Goal: Navigation & Orientation: Find specific page/section

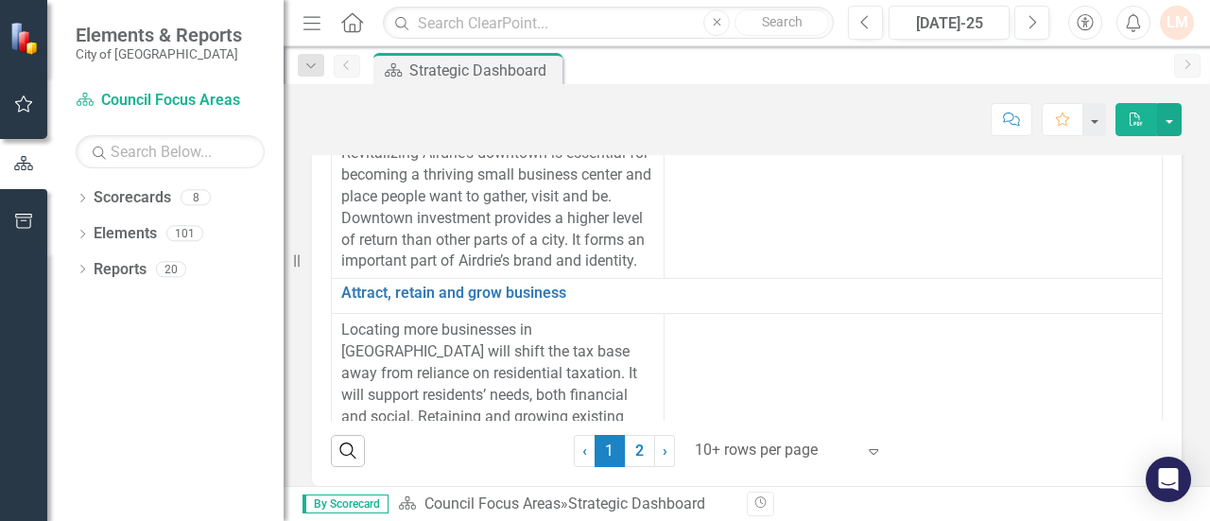
scroll to position [191, 0]
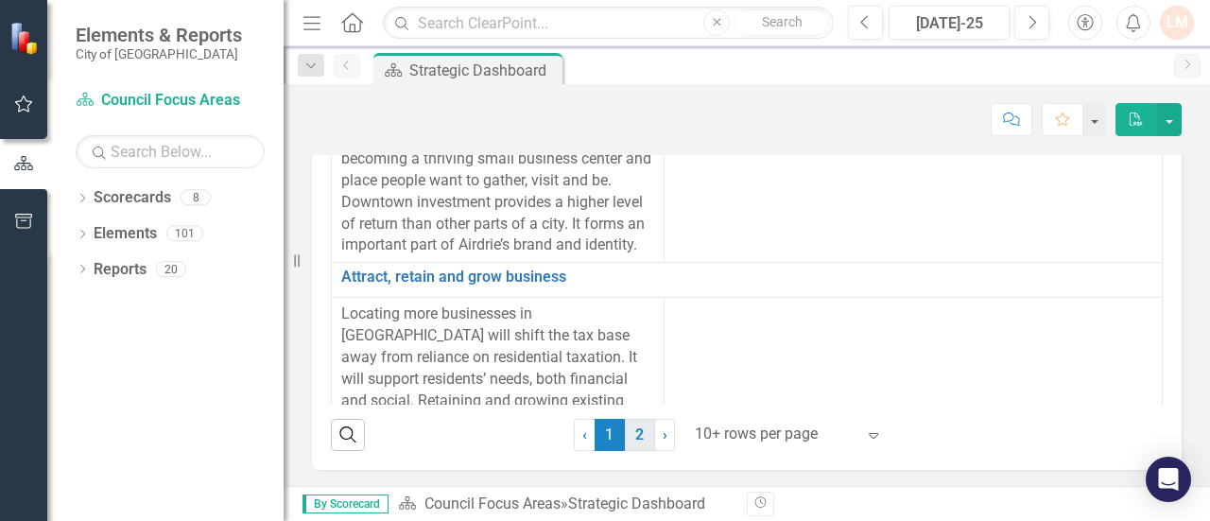
click at [637, 438] on link "2" at bounding box center [640, 435] width 30 height 32
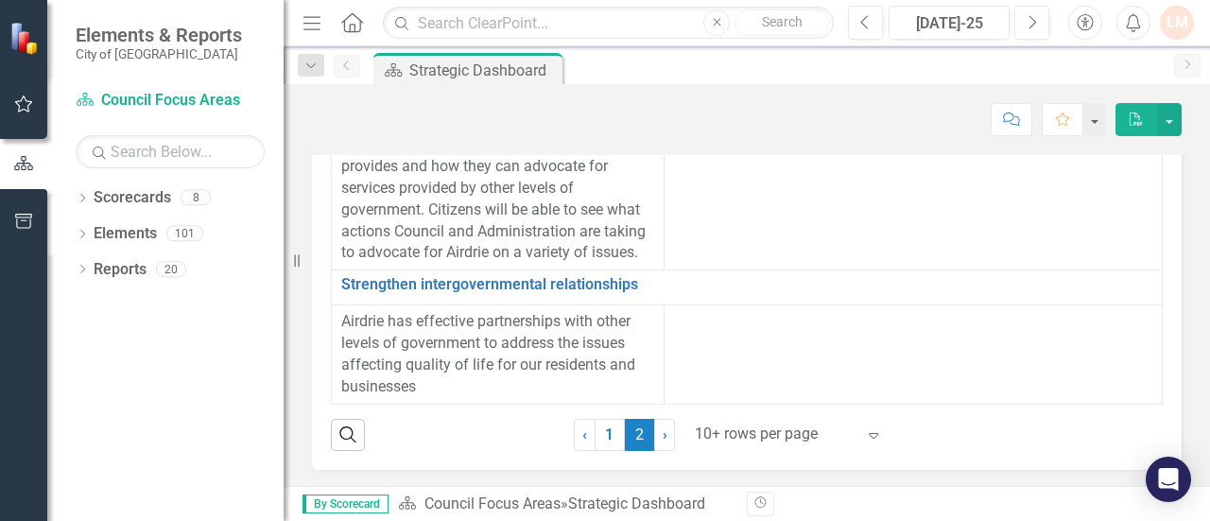
scroll to position [185, 0]
click at [658, 449] on link "› Next" at bounding box center [664, 433] width 21 height 32
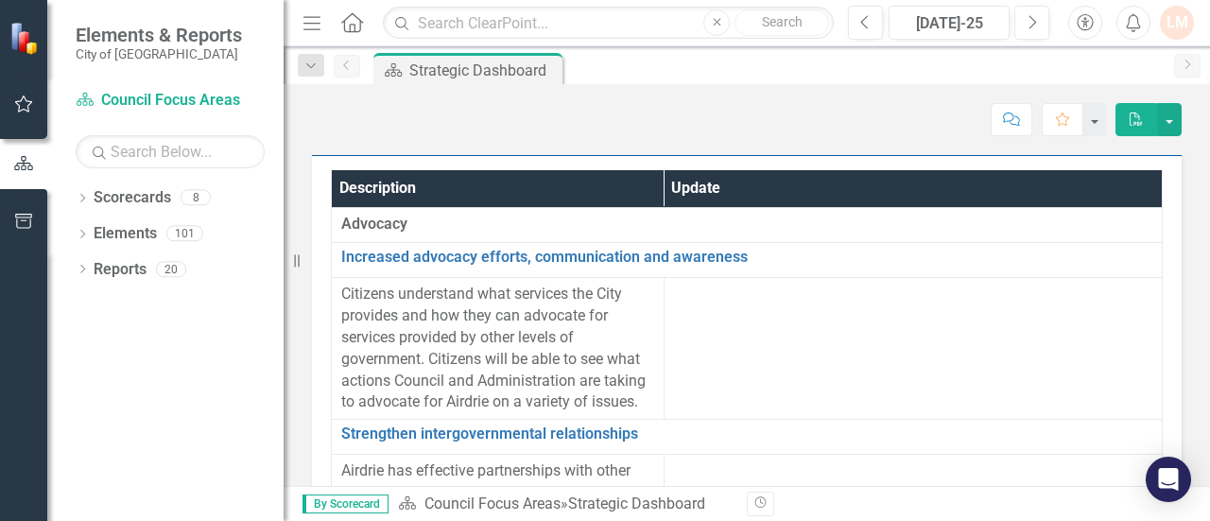
scroll to position [0, 0]
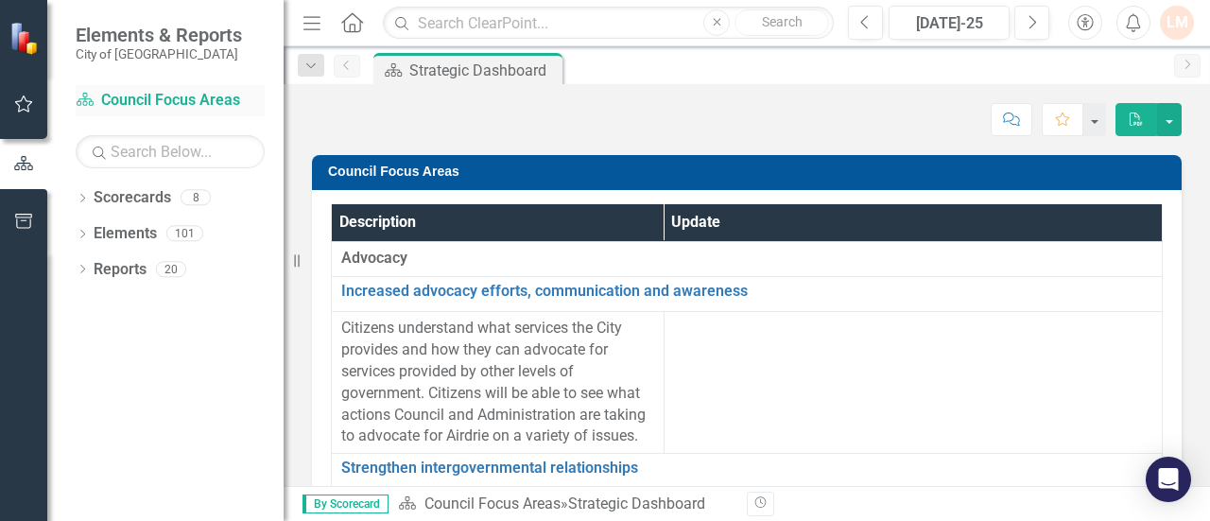
click at [189, 95] on link "Scorecard Council Focus Areas" at bounding box center [170, 101] width 189 height 22
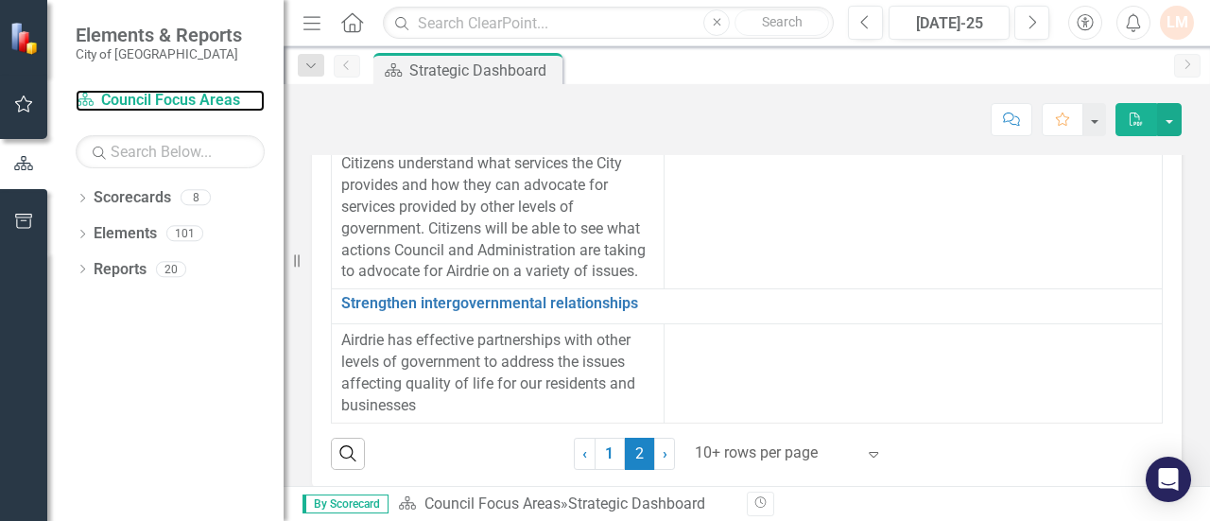
scroll to position [191, 0]
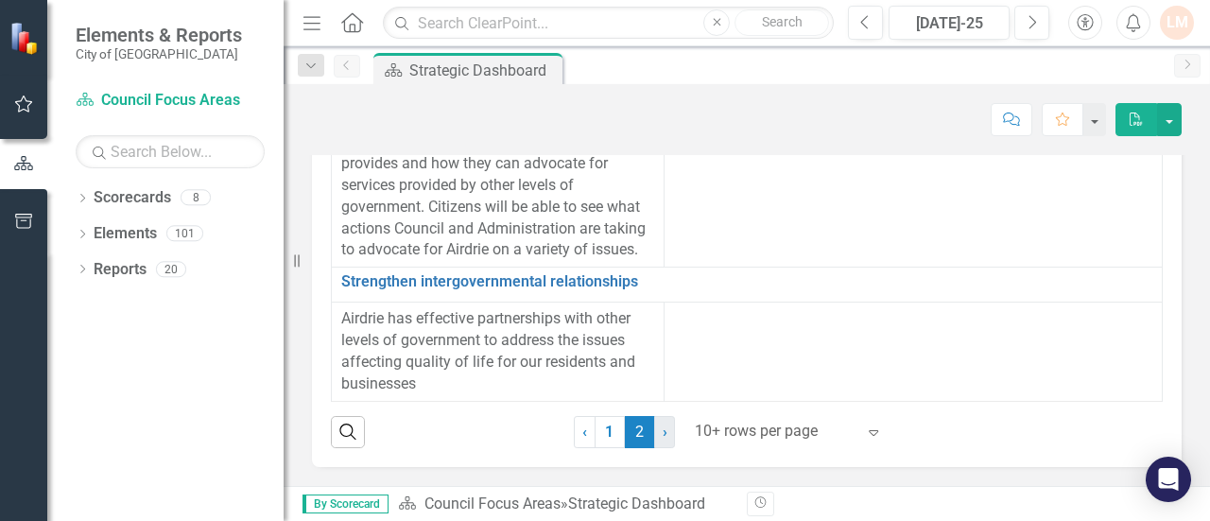
click at [662, 435] on link "› Next" at bounding box center [664, 432] width 21 height 32
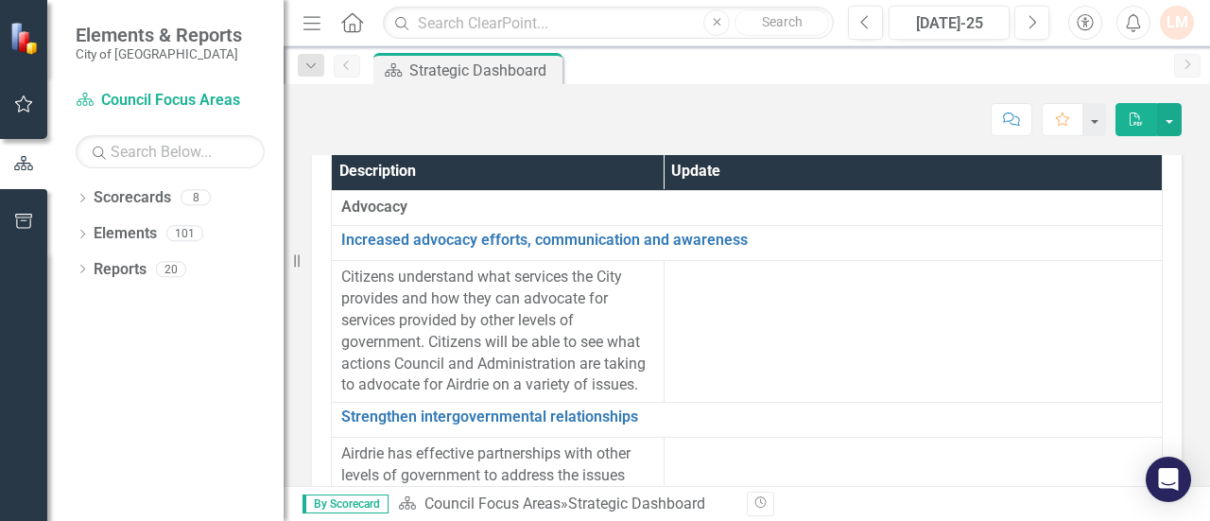
scroll to position [0, 0]
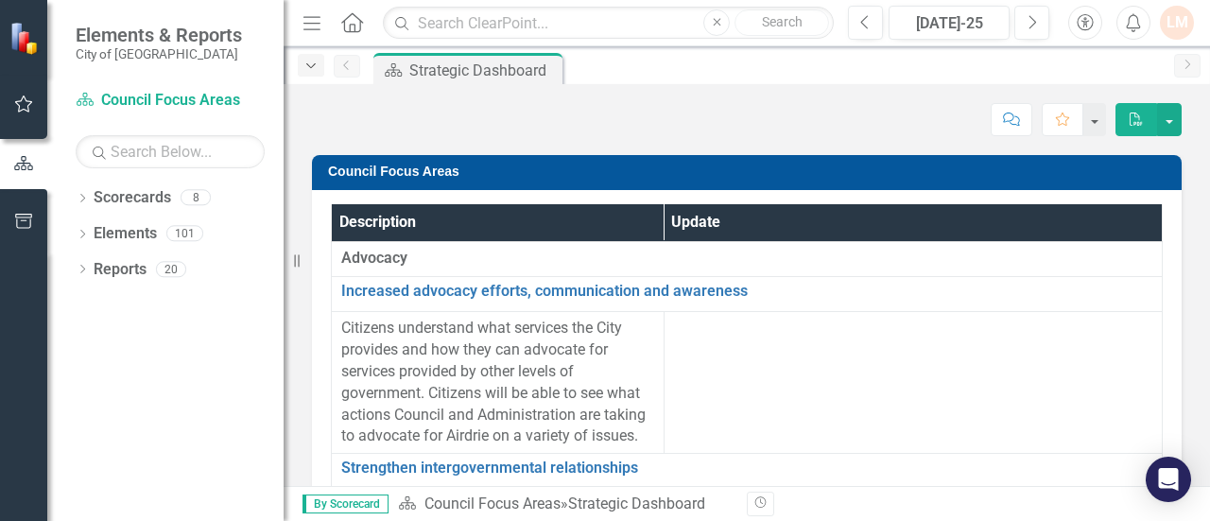
click at [310, 73] on div "Dropdown" at bounding box center [311, 65] width 26 height 23
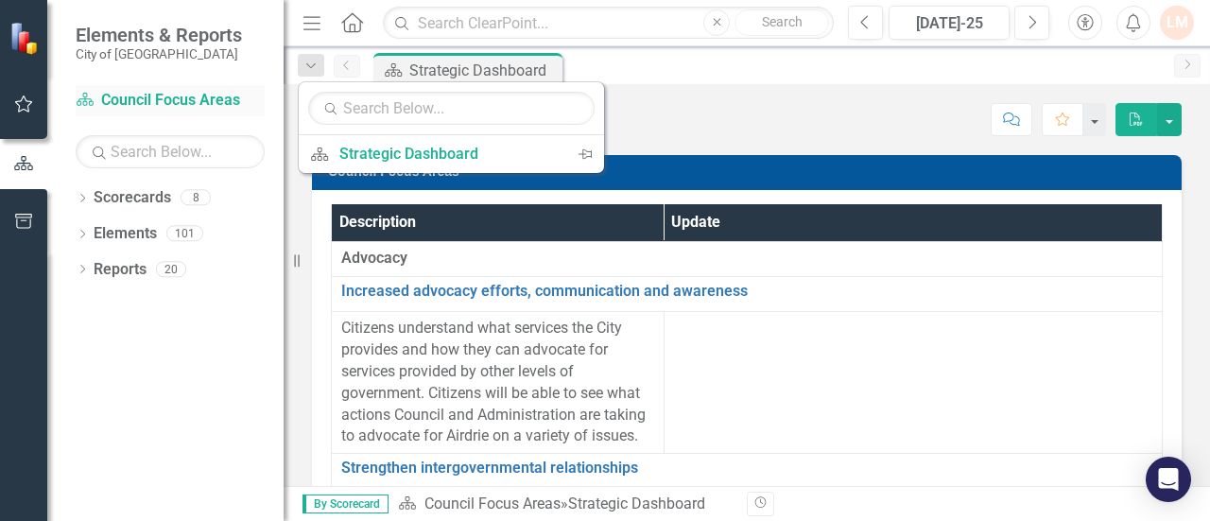
click at [194, 103] on link "Scorecard Council Focus Areas" at bounding box center [170, 101] width 189 height 22
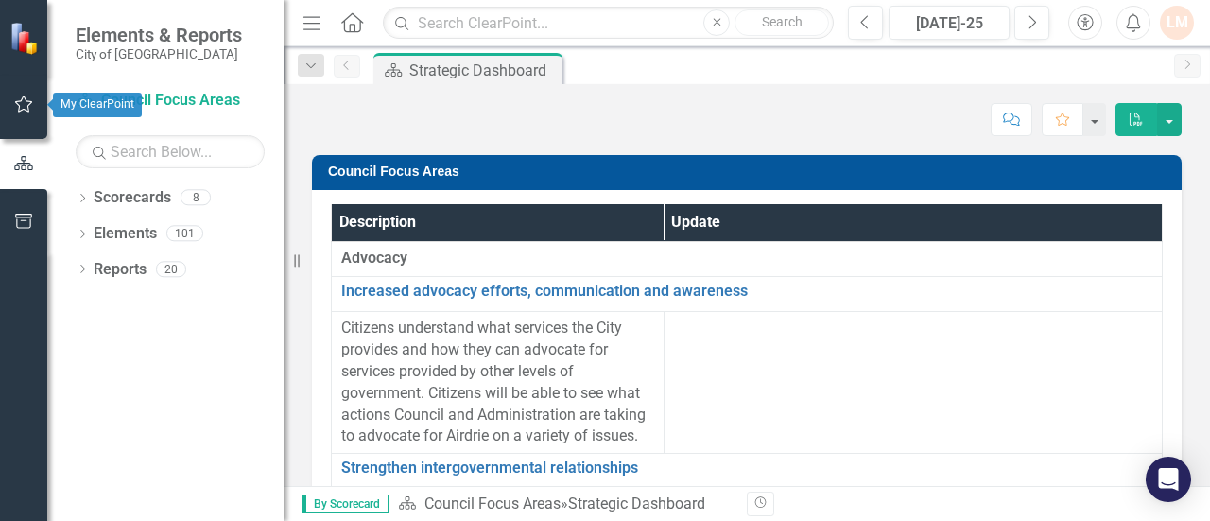
click at [25, 106] on icon "button" at bounding box center [24, 103] width 20 height 15
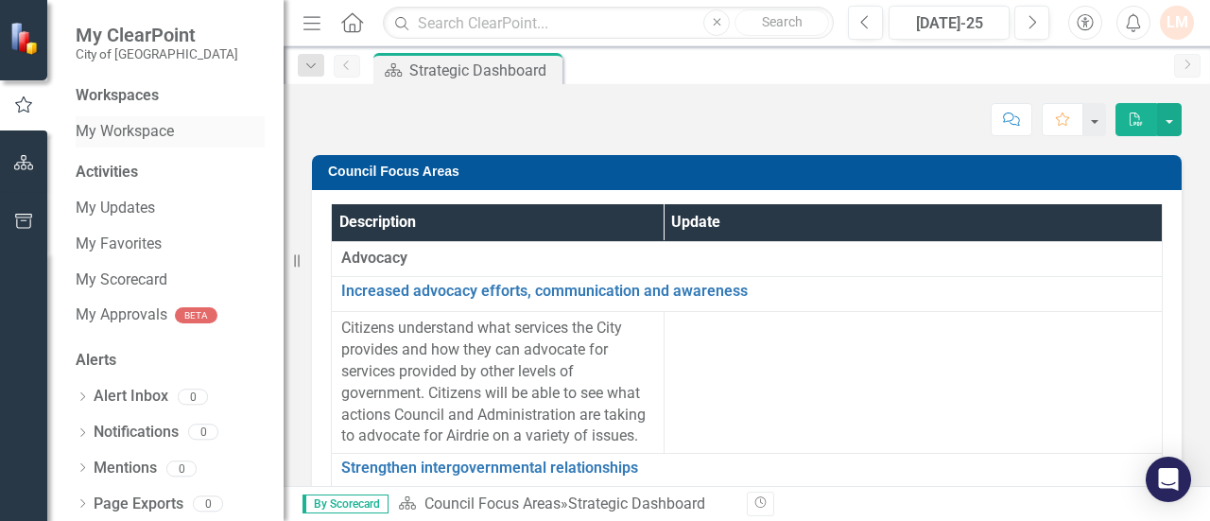
click at [140, 139] on link "My Workspace" at bounding box center [170, 132] width 189 height 22
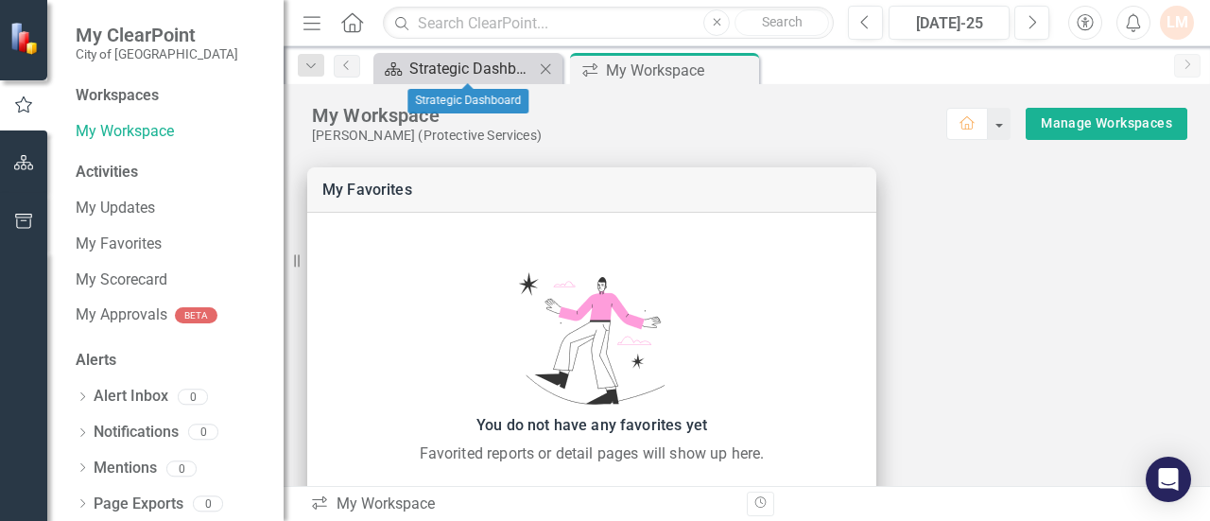
click at [486, 78] on div "Strategic Dashboard" at bounding box center [471, 69] width 125 height 24
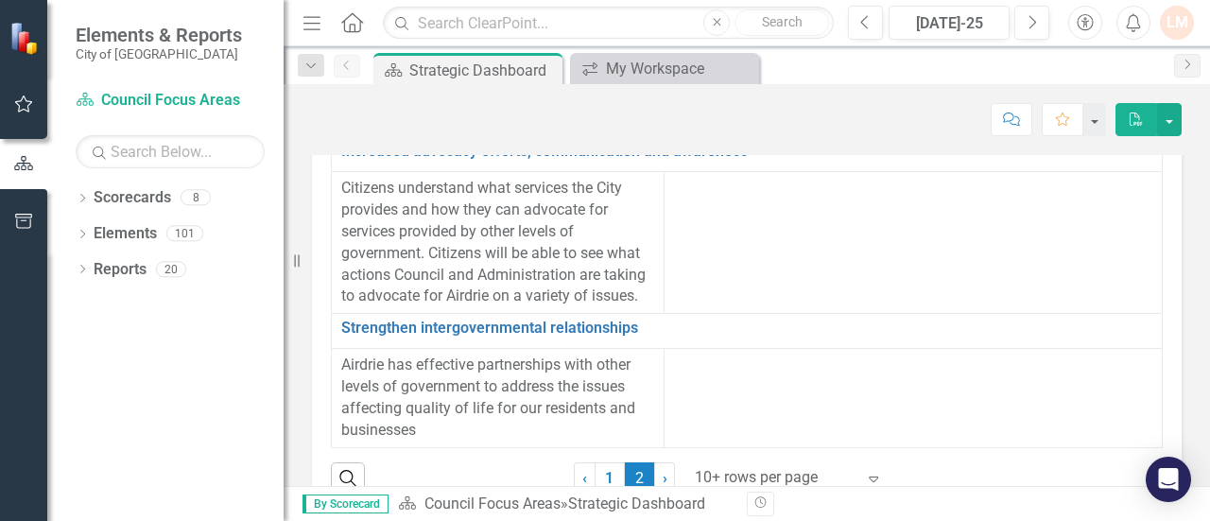
scroll to position [191, 0]
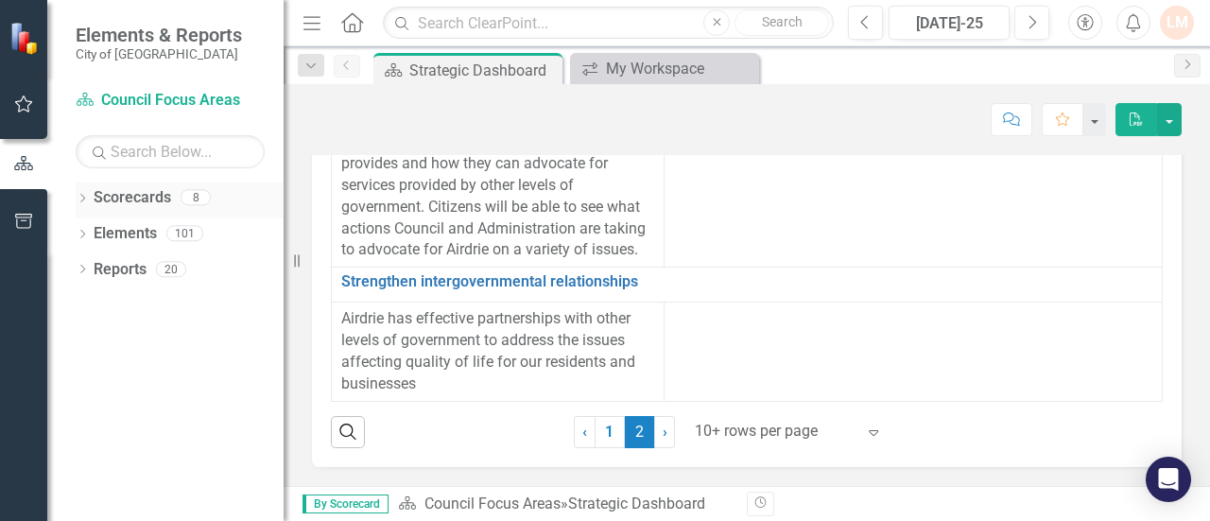
click at [85, 199] on icon "Dropdown" at bounding box center [82, 200] width 13 height 10
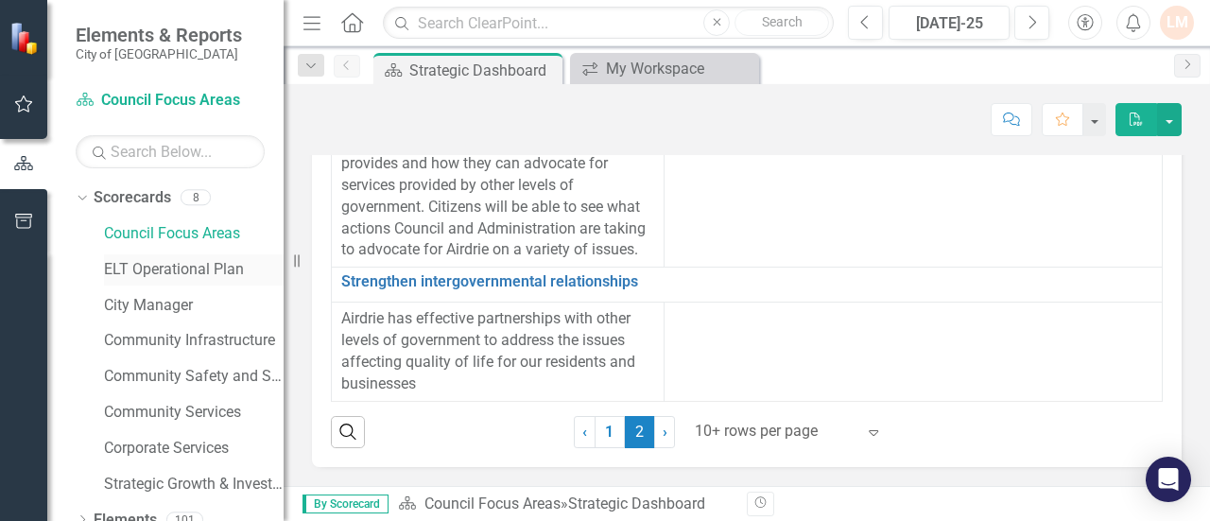
click at [167, 271] on link "ELT Operational Plan" at bounding box center [194, 270] width 180 height 22
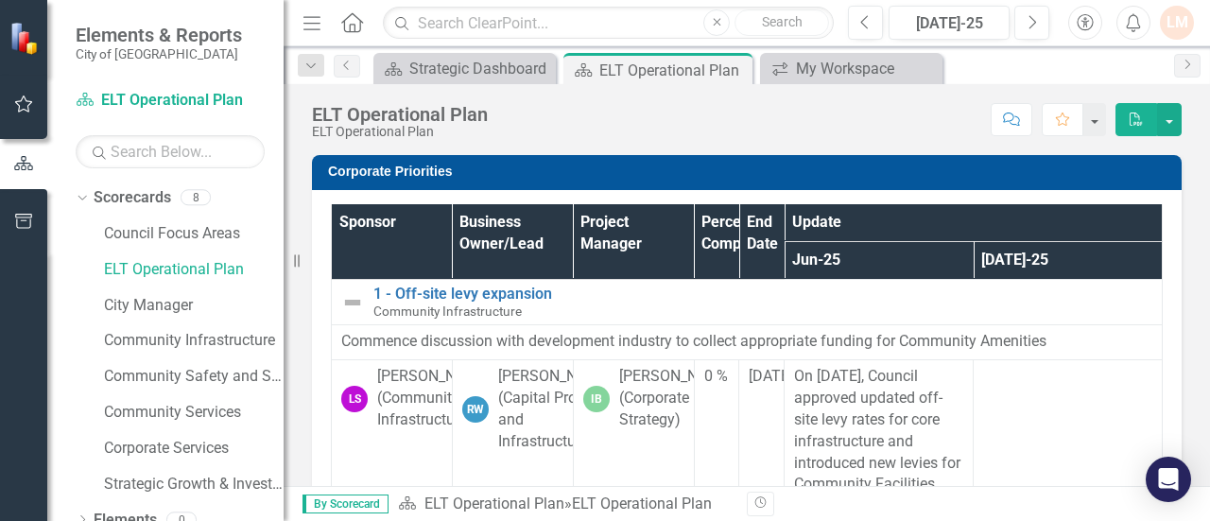
click at [1192, 337] on div "Corporate Priorities Sponsor Business Owner/Lead Project Manager Percent Comple…" at bounding box center [747, 405] width 926 height 548
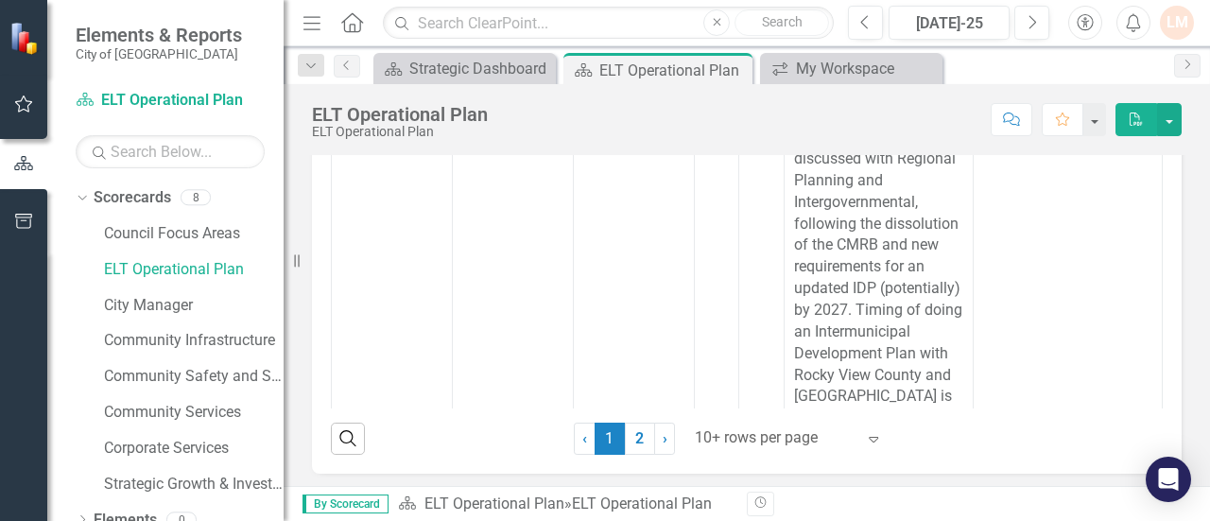
scroll to position [191, 0]
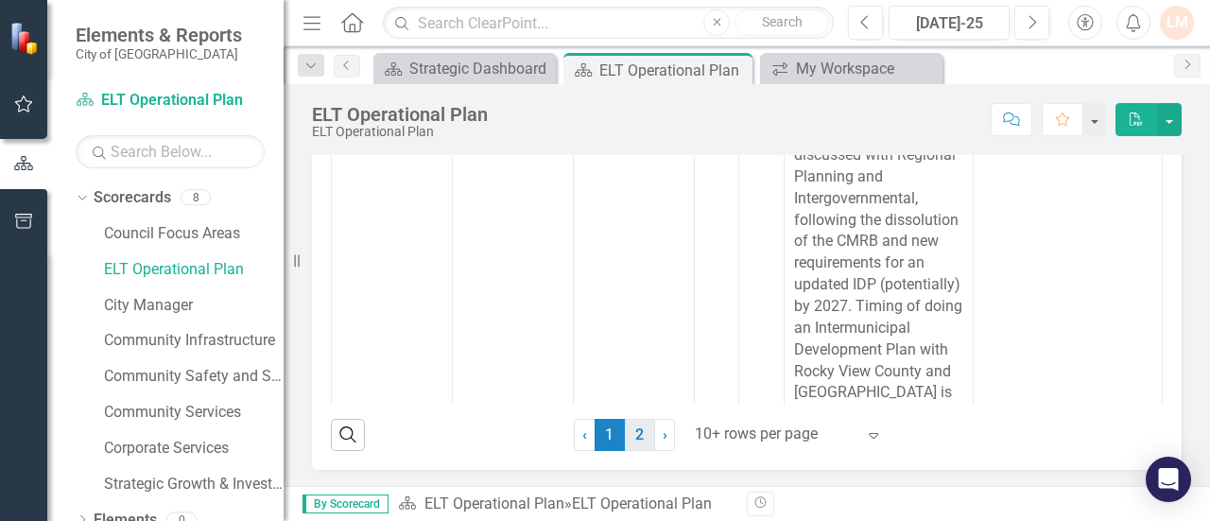
click at [631, 438] on link "2" at bounding box center [640, 435] width 30 height 32
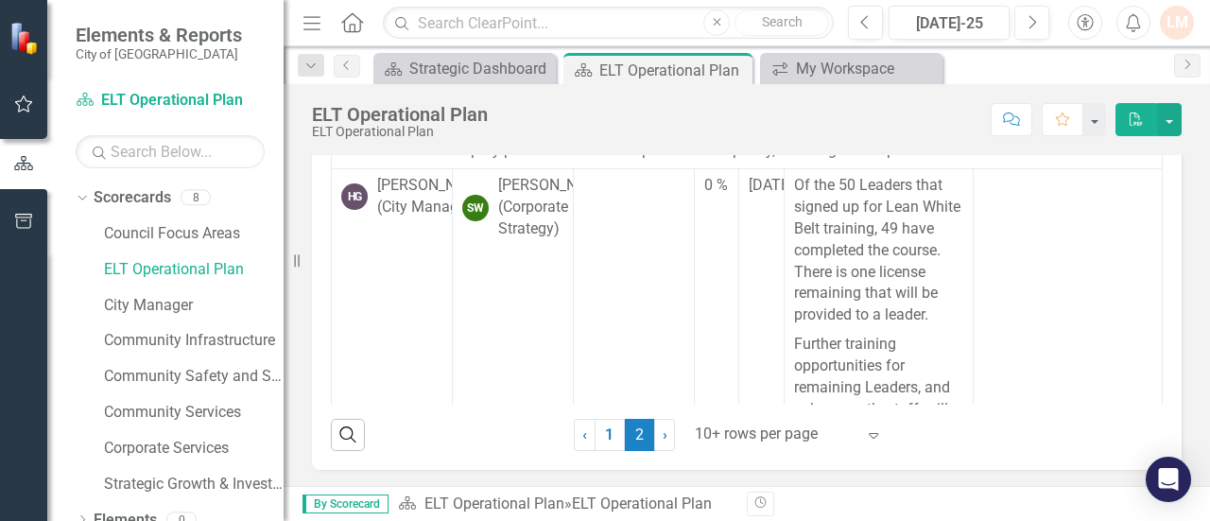
click at [1076, 317] on td at bounding box center [1068, 409] width 189 height 481
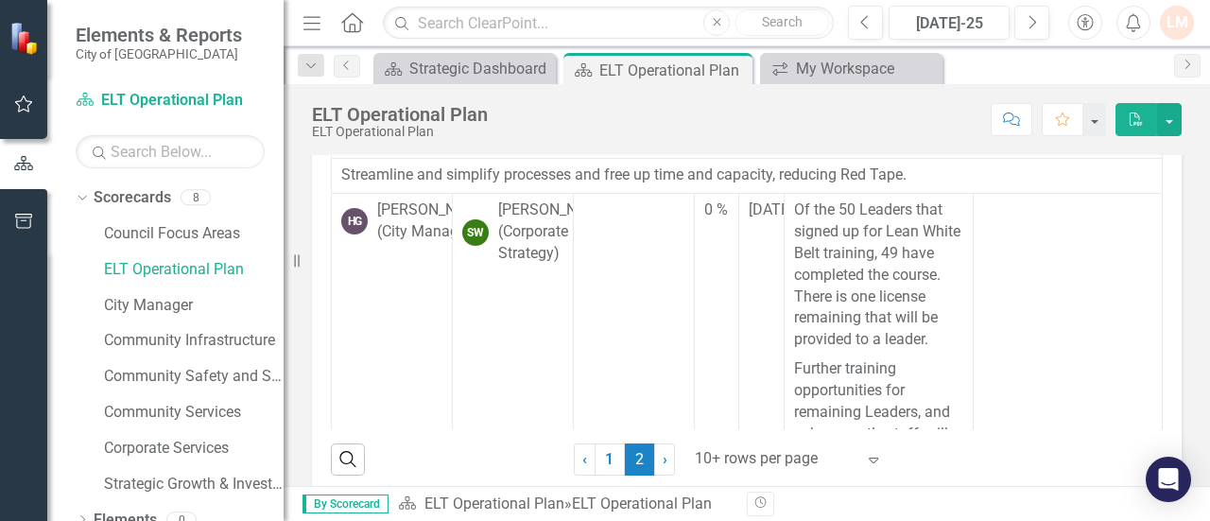
scroll to position [168, 0]
click at [206, 238] on link "Council Focus Areas" at bounding box center [194, 234] width 180 height 22
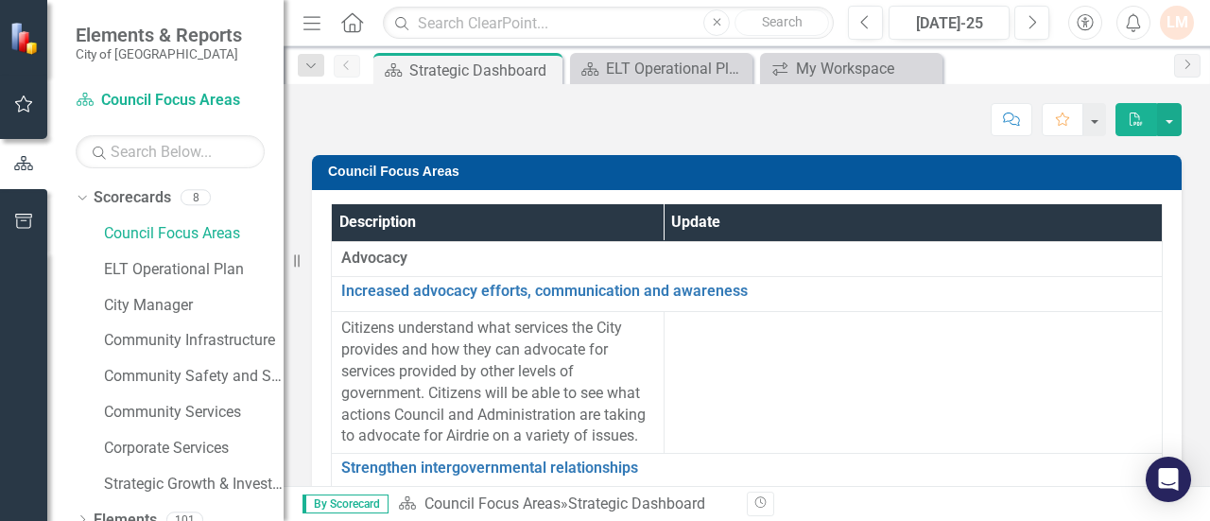
drag, startPoint x: 1193, startPoint y: 321, endPoint x: 1192, endPoint y: 336, distance: 14.2
click at [1192, 336] on div "Council Focus Areas Description Update Advocacy Increased advocacy efforts, com…" at bounding box center [747, 401] width 926 height 541
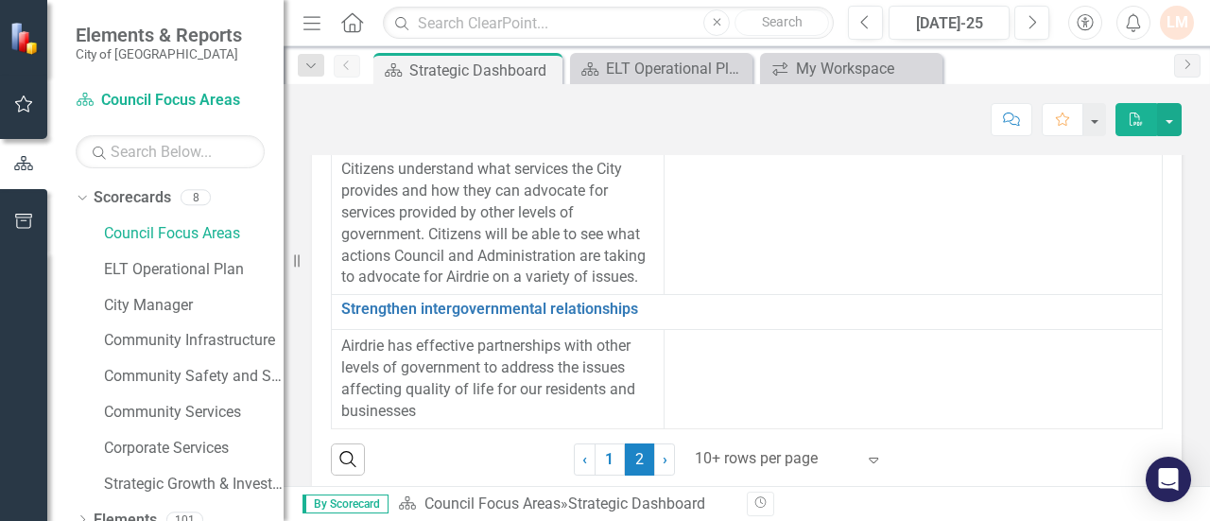
scroll to position [191, 0]
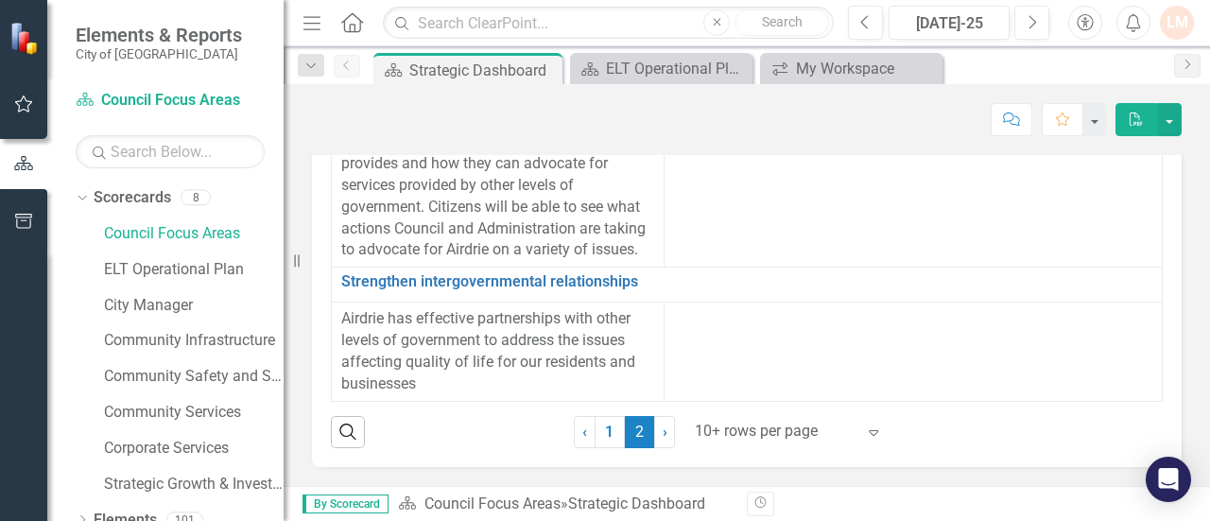
click at [625, 432] on span "2 (current)" at bounding box center [640, 432] width 30 height 32
click at [605, 432] on link "1" at bounding box center [610, 432] width 30 height 32
